Goal: Communication & Community: Share content

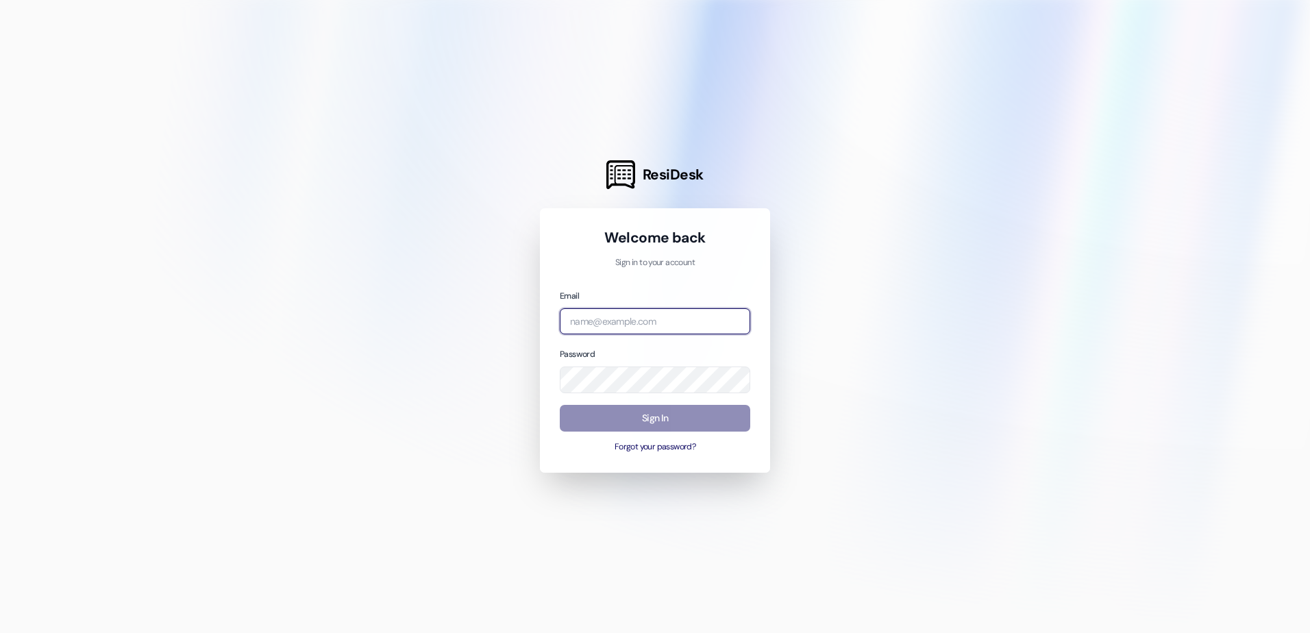
type input "[EMAIL_ADDRESS][DOMAIN_NAME]"
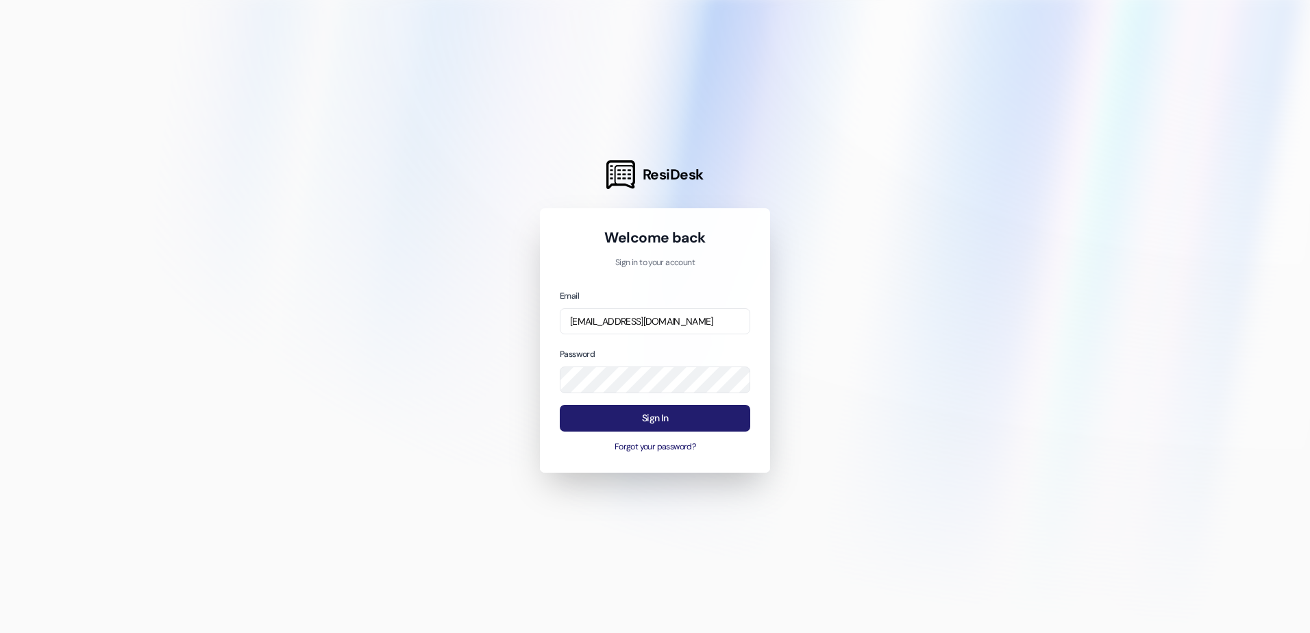
click at [651, 416] on button "Sign In" at bounding box center [655, 418] width 190 height 27
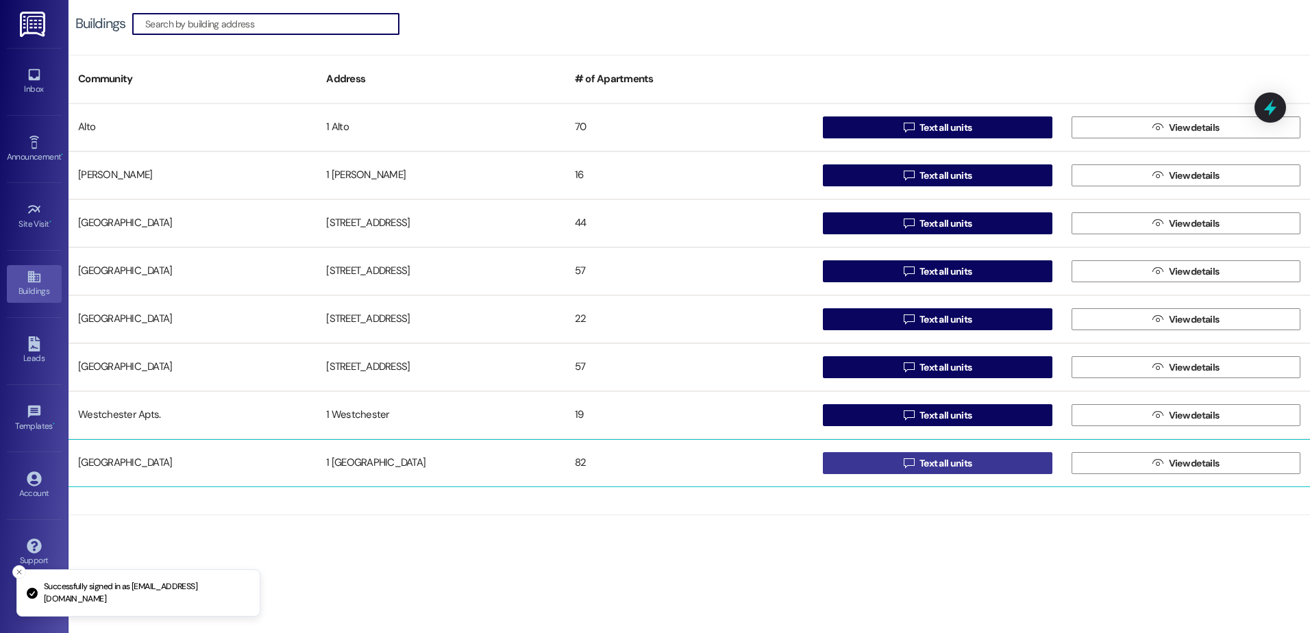
click at [921, 460] on span "Text all units" at bounding box center [945, 463] width 52 height 14
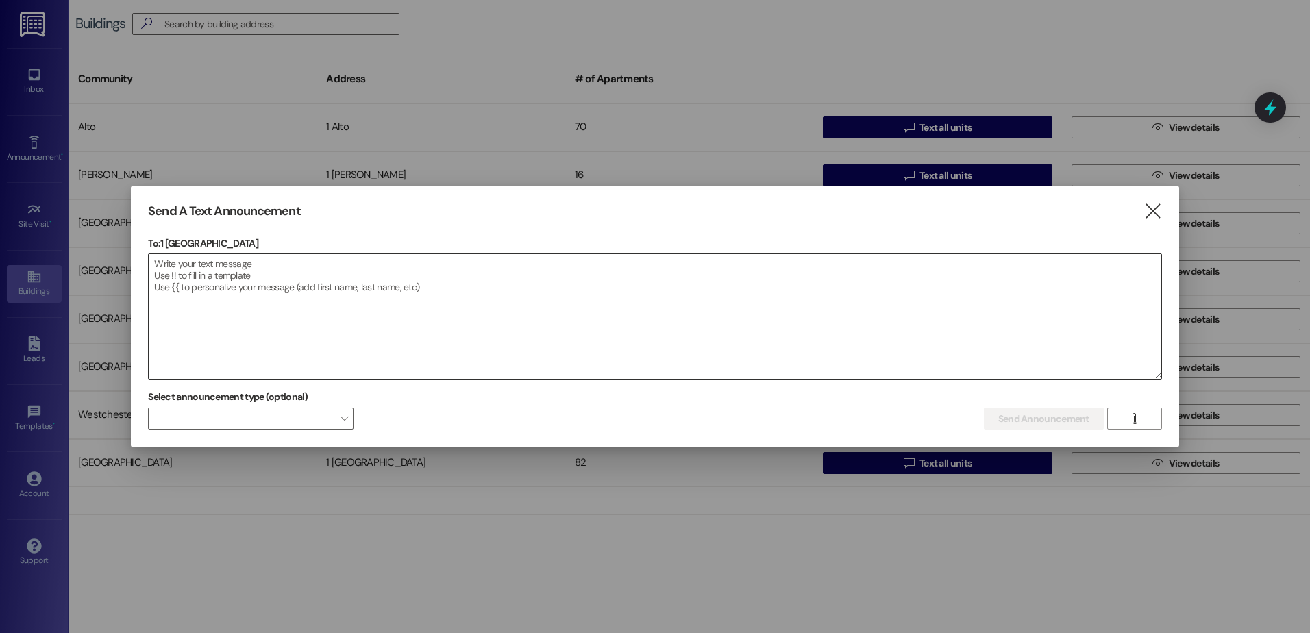
click at [181, 269] on textarea at bounding box center [655, 316] width 1012 height 125
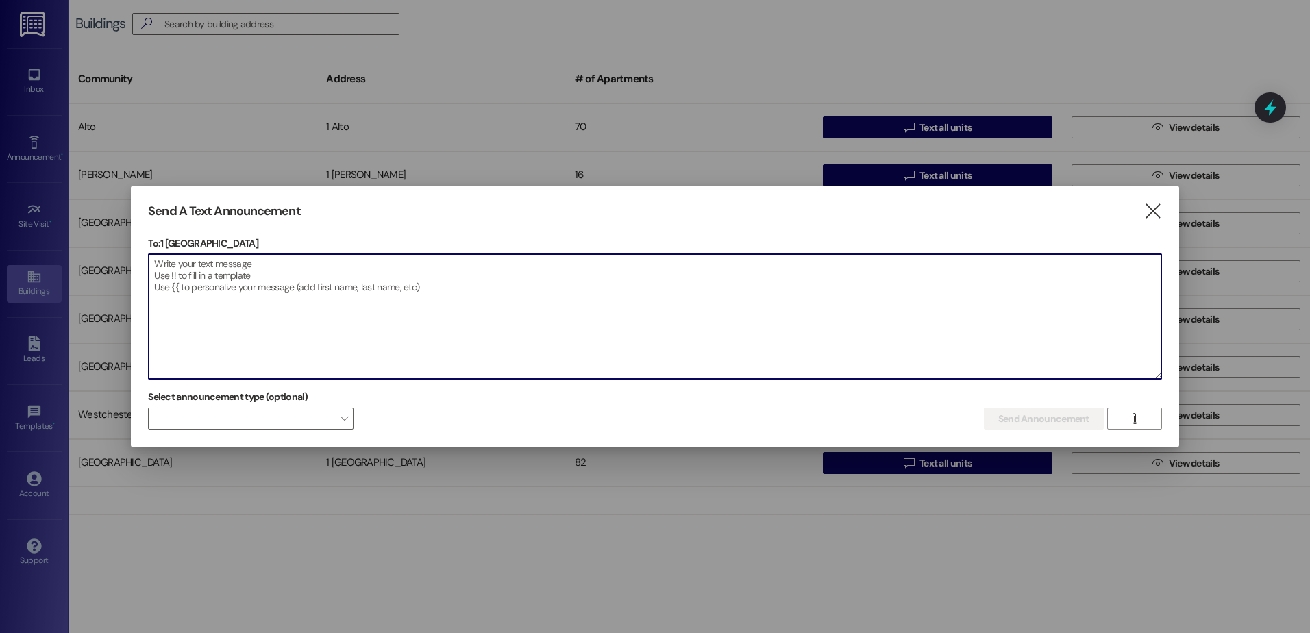
click at [175, 265] on textarea at bounding box center [655, 316] width 1012 height 125
paste textarea "Loremipsu Dolorsitame Co Adip Elitsed Doei temporinc ut la etd magnaali en admi…"
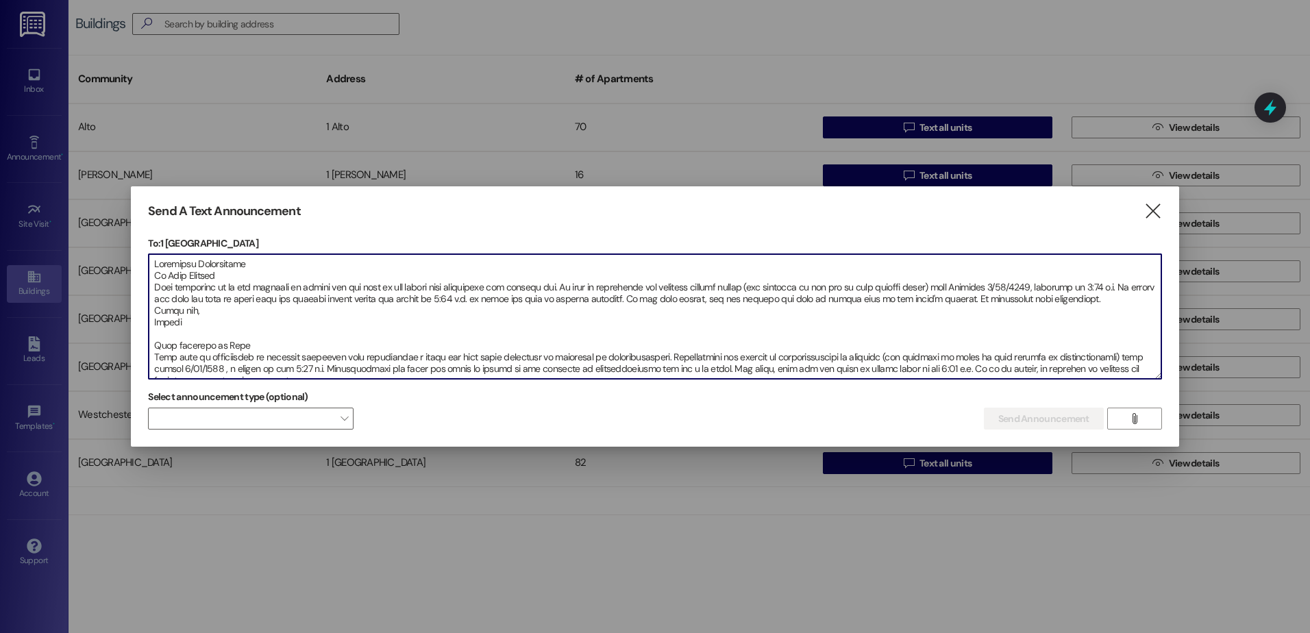
scroll to position [43, 0]
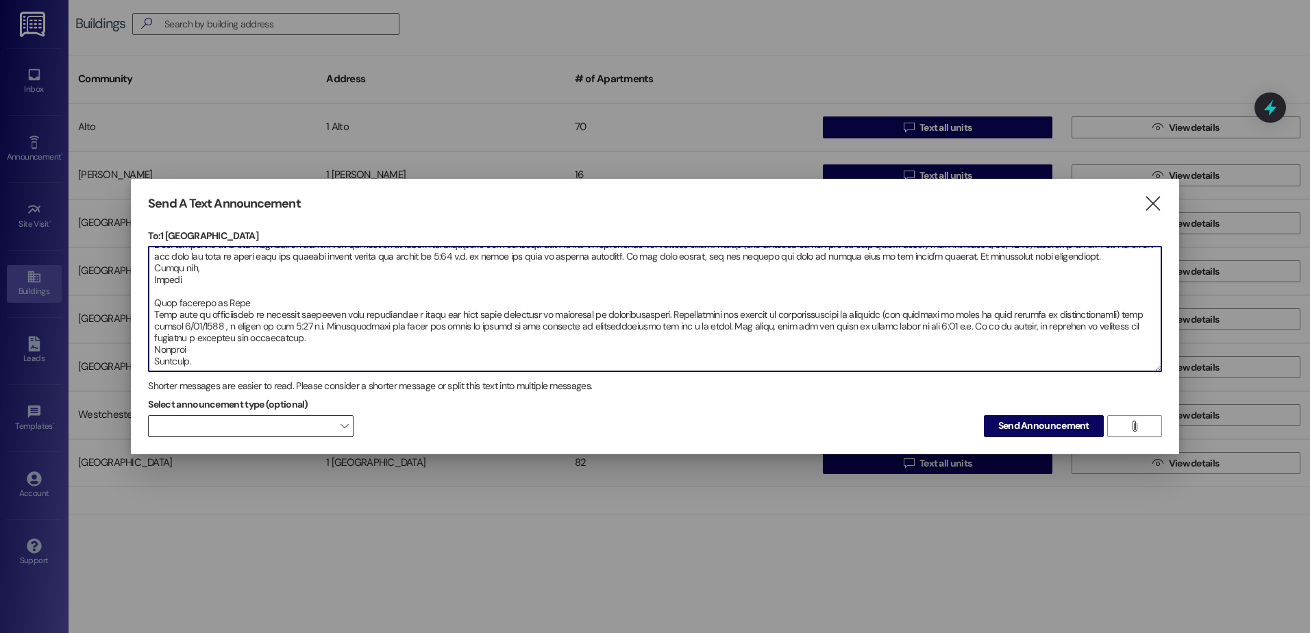
type textarea "Loremipsu Dolorsitame Co Adip Elitsed Doei temporinc ut la etd magnaali en admi…"
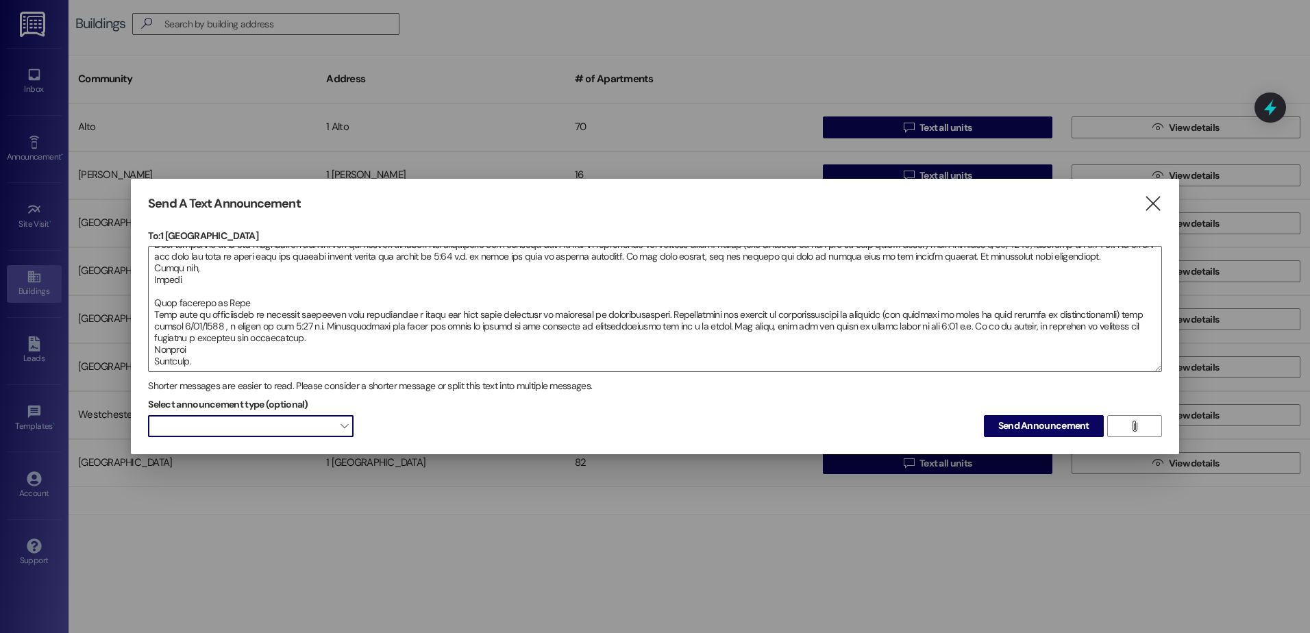
click at [345, 423] on span "" at bounding box center [344, 426] width 8 height 22
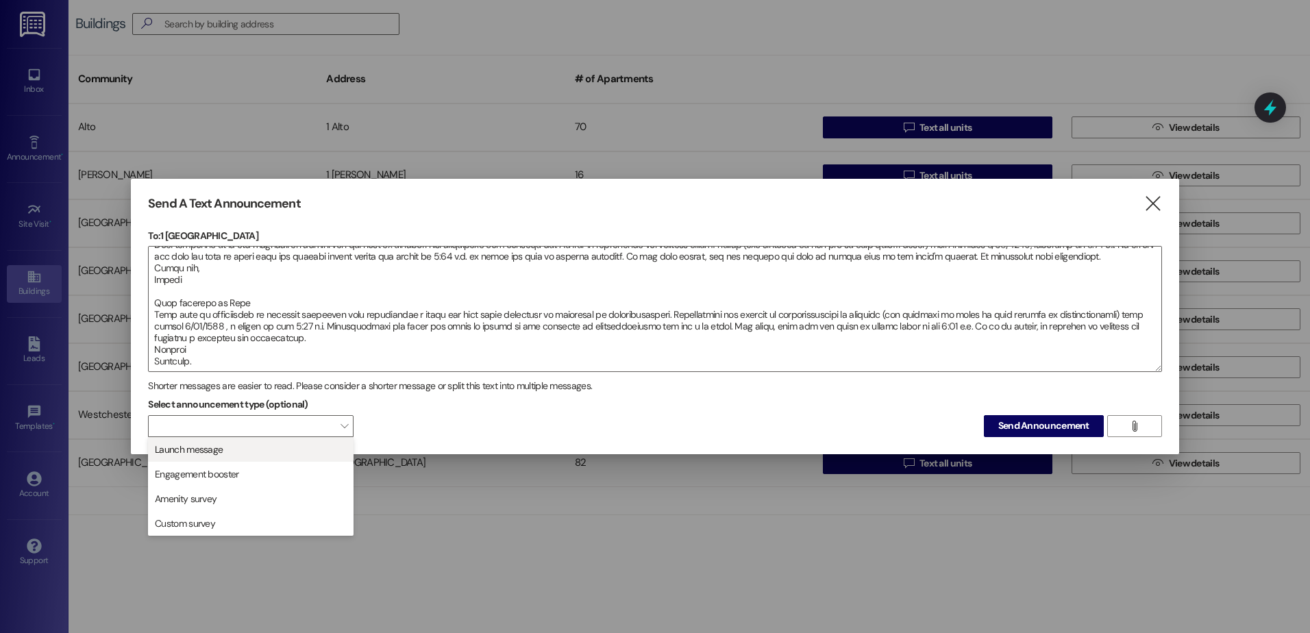
click at [323, 450] on span "Launch message" at bounding box center [250, 449] width 193 height 15
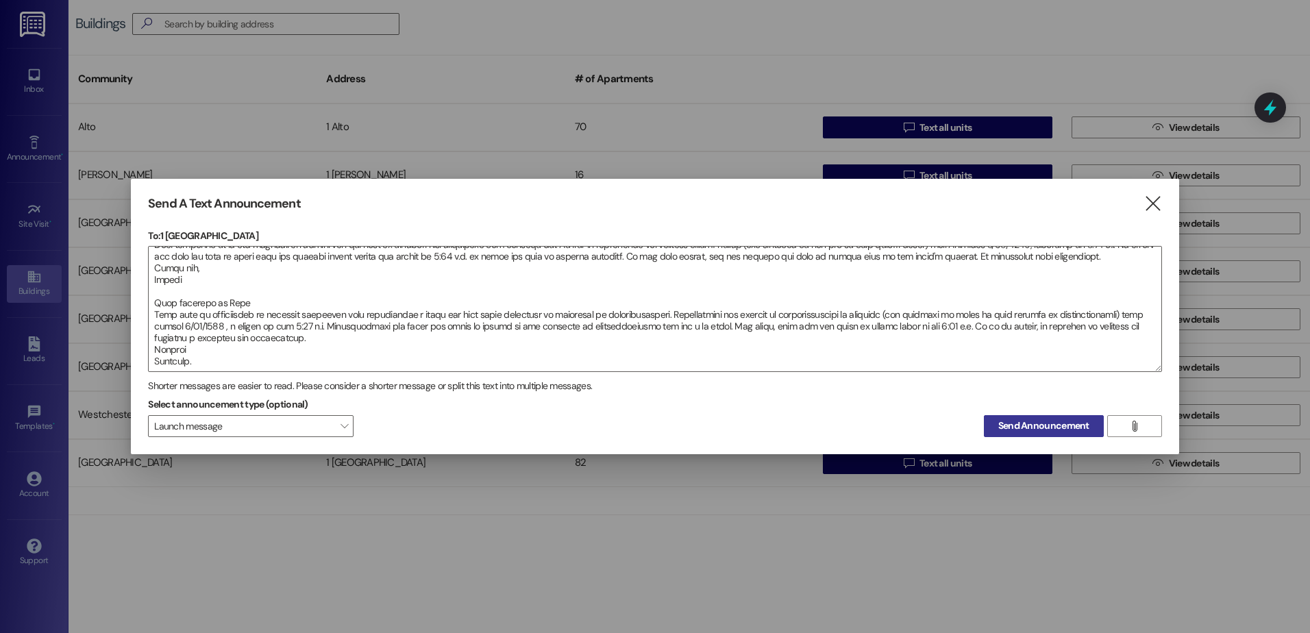
click at [1053, 425] on span "Send Announcement" at bounding box center [1043, 426] width 91 height 14
